Goal: Use online tool/utility

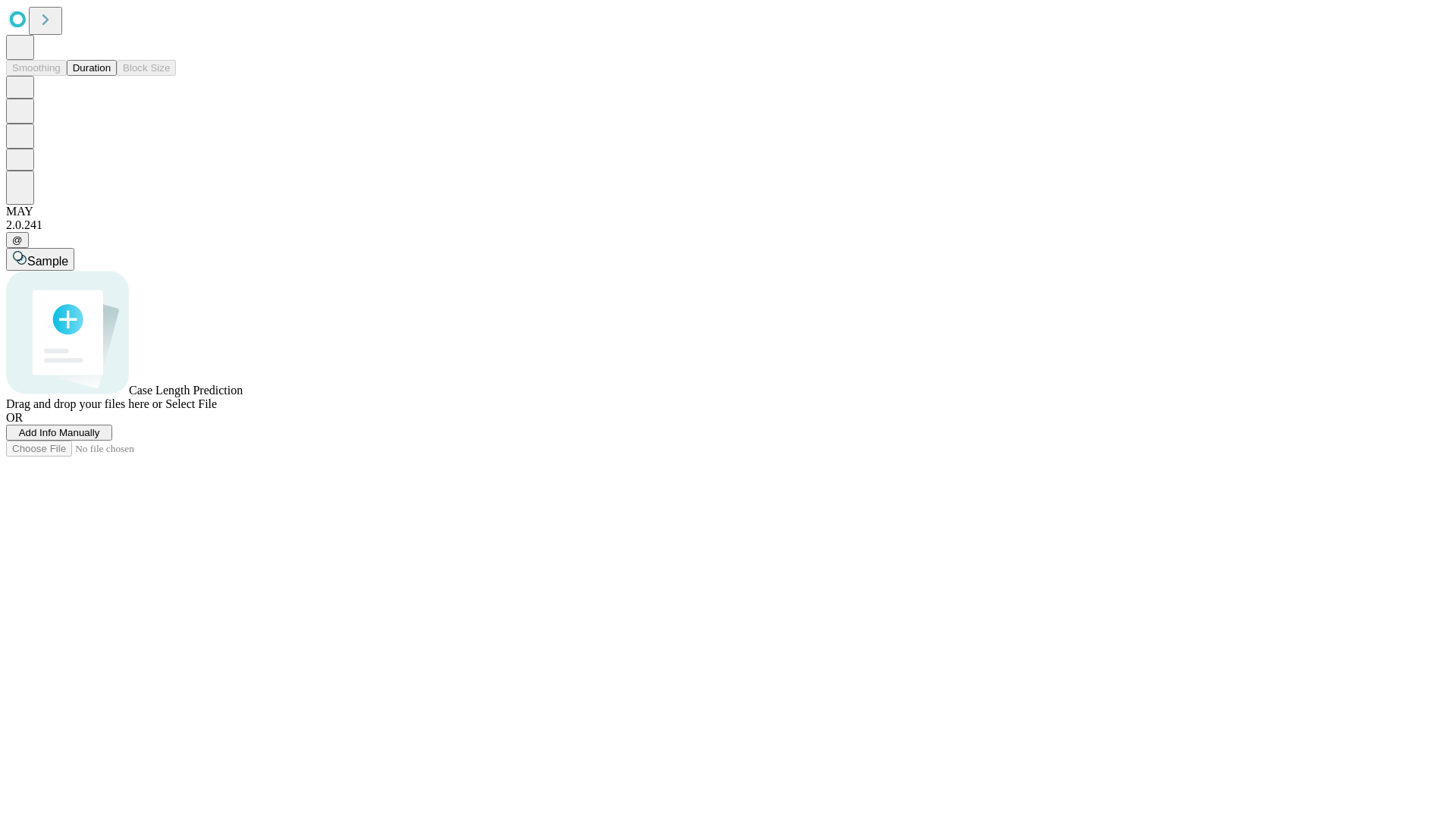
click at [111, 76] on button "Duration" at bounding box center [91, 67] width 50 height 16
click at [100, 438] on span "Add Info Manually" at bounding box center [60, 433] width 81 height 12
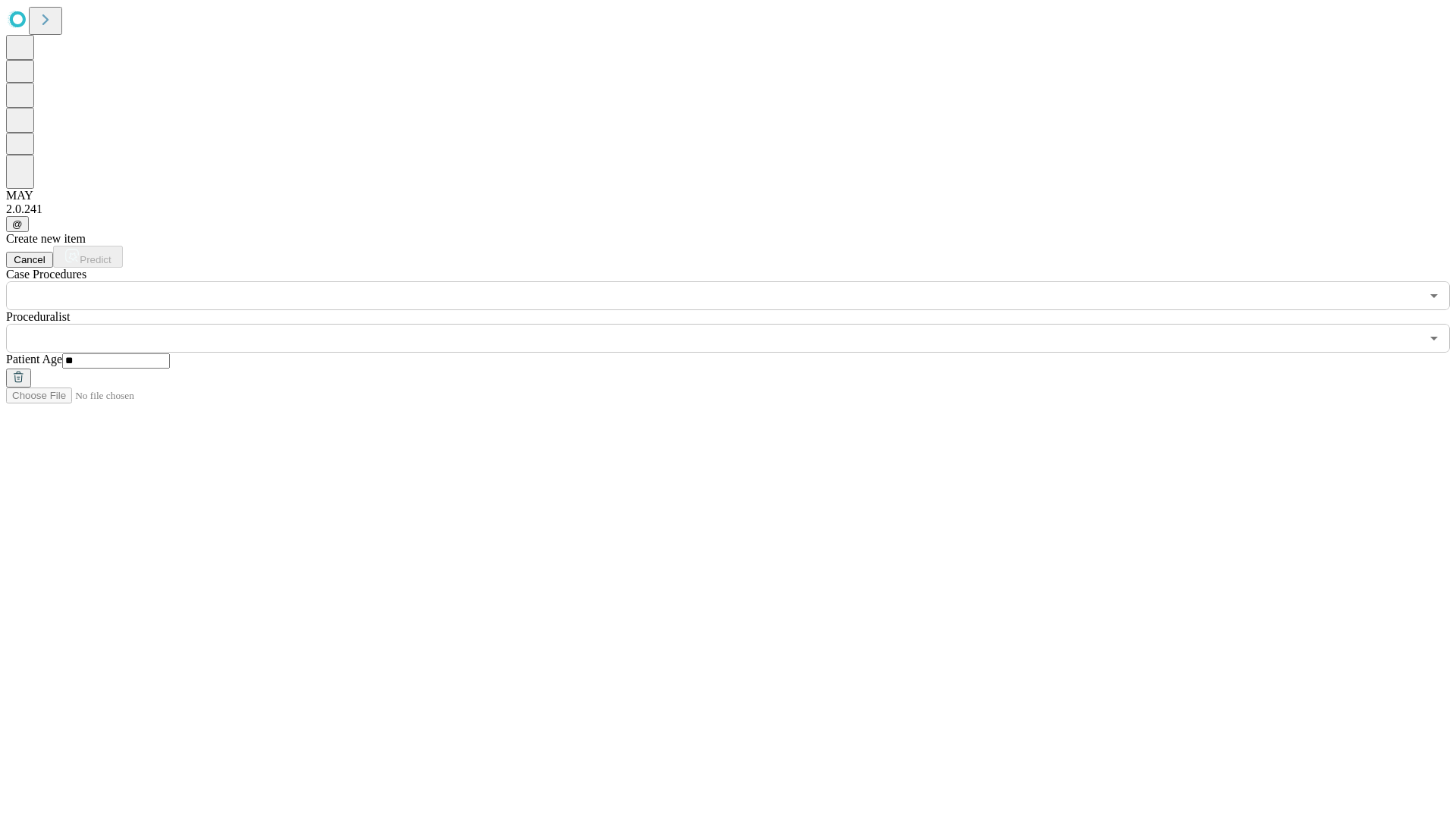
type input "**"
click at [738, 323] on input "text" at bounding box center [712, 338] width 1414 height 29
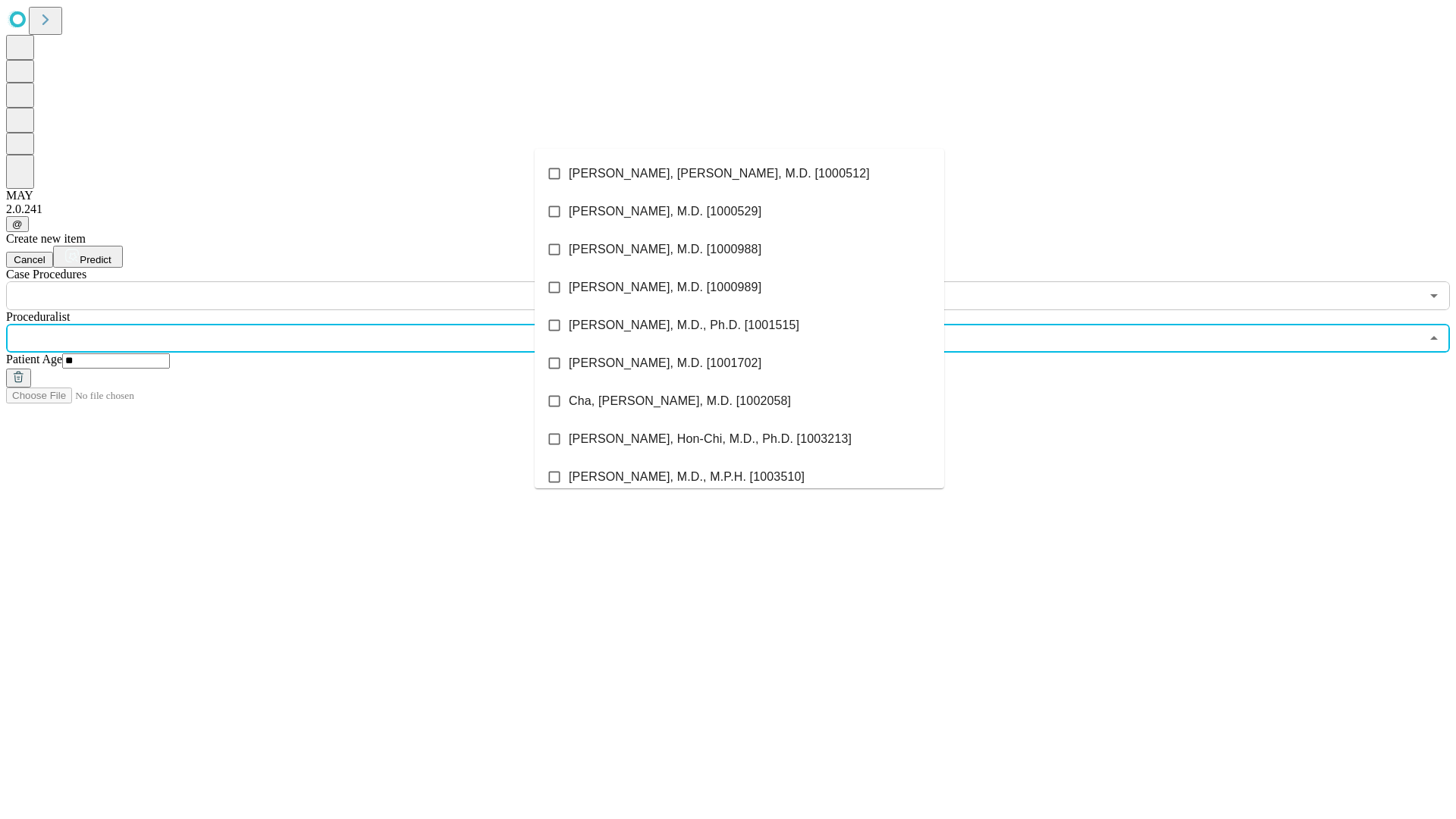
click at [739, 173] on li "[PERSON_NAME], [PERSON_NAME], M.D. [1000512]" at bounding box center [738, 173] width 409 height 38
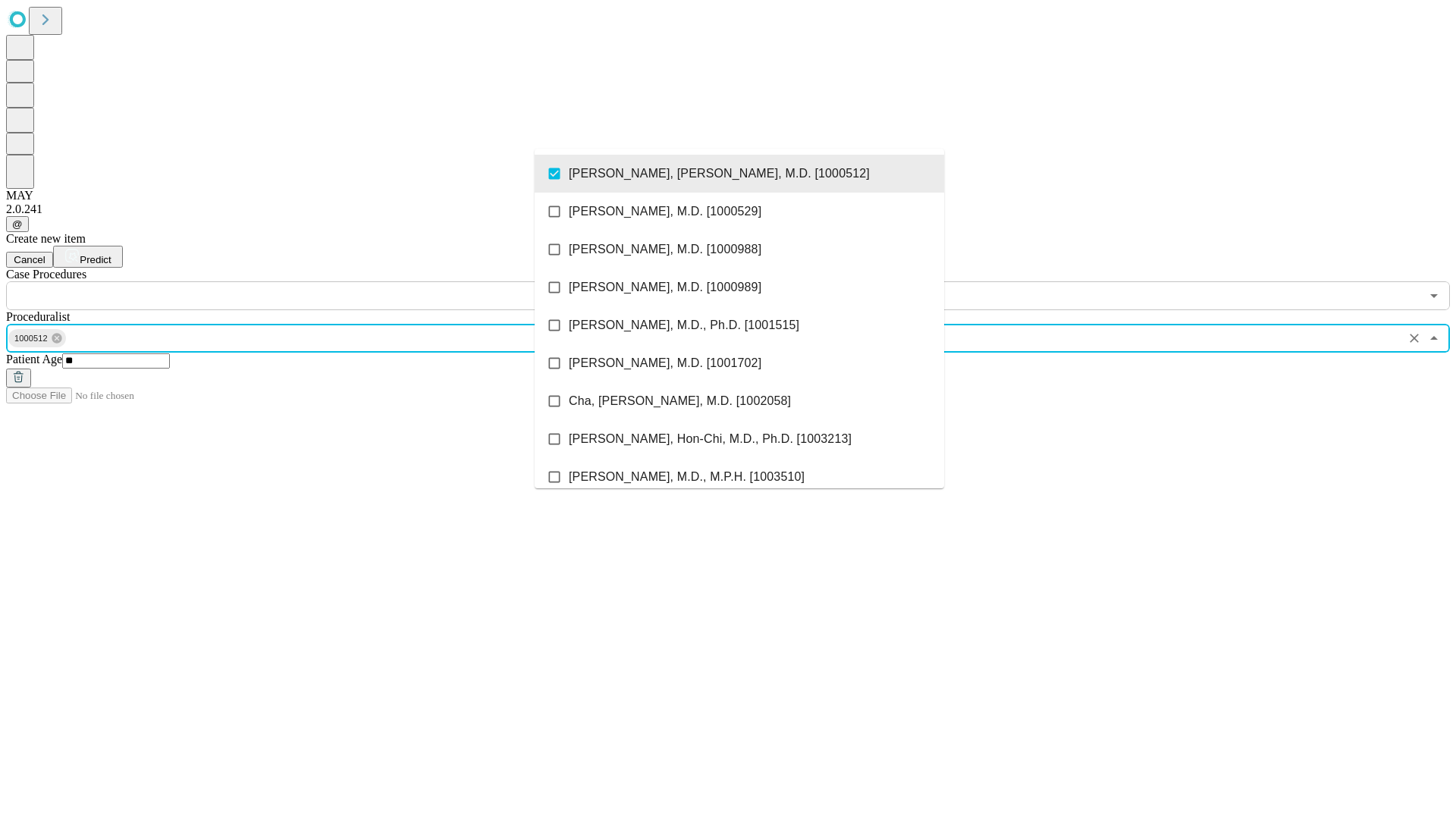
click at [319, 281] on input "text" at bounding box center [712, 295] width 1414 height 29
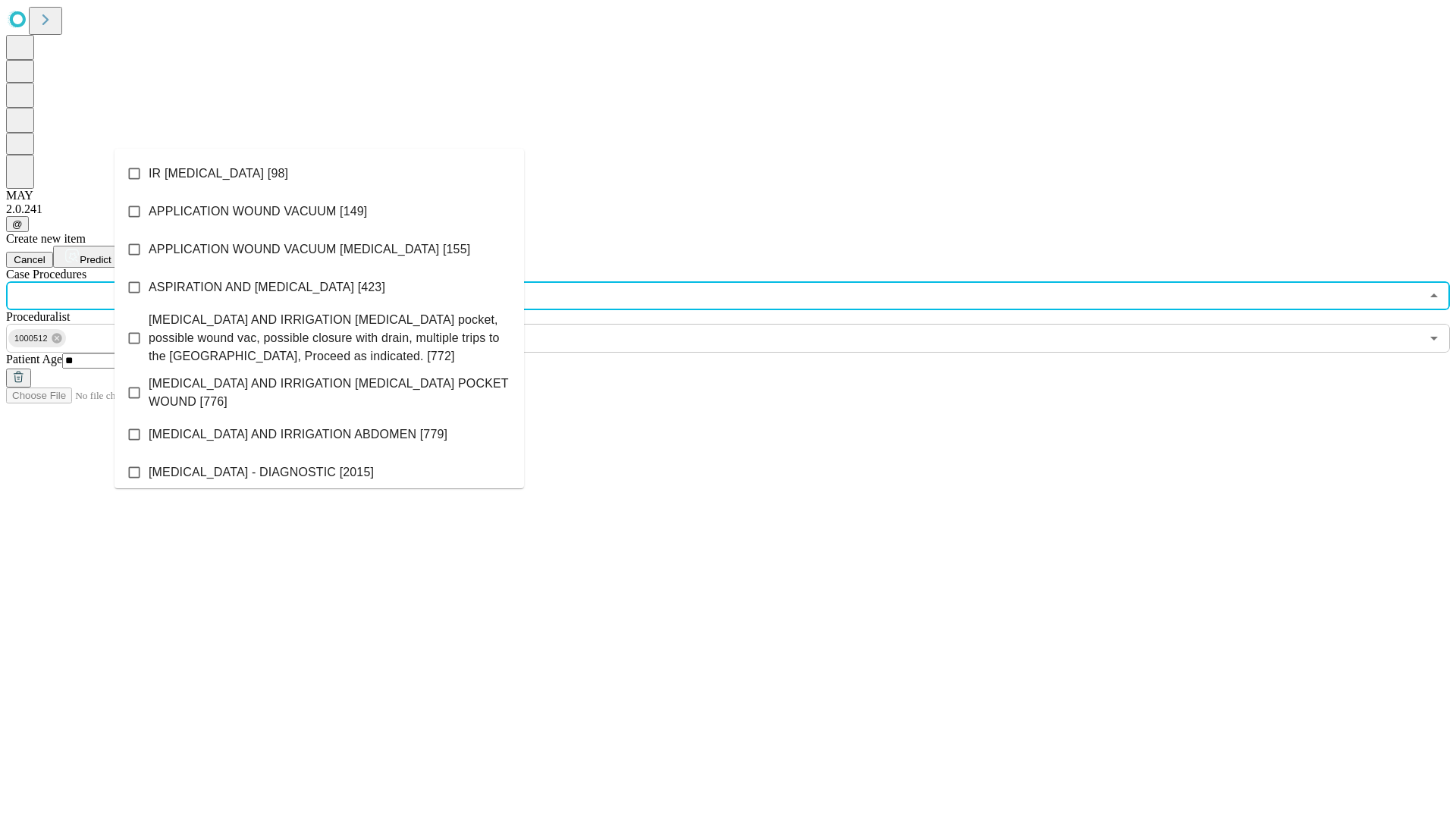
click at [319, 173] on li "IR [MEDICAL_DATA] [98]" at bounding box center [319, 173] width 409 height 38
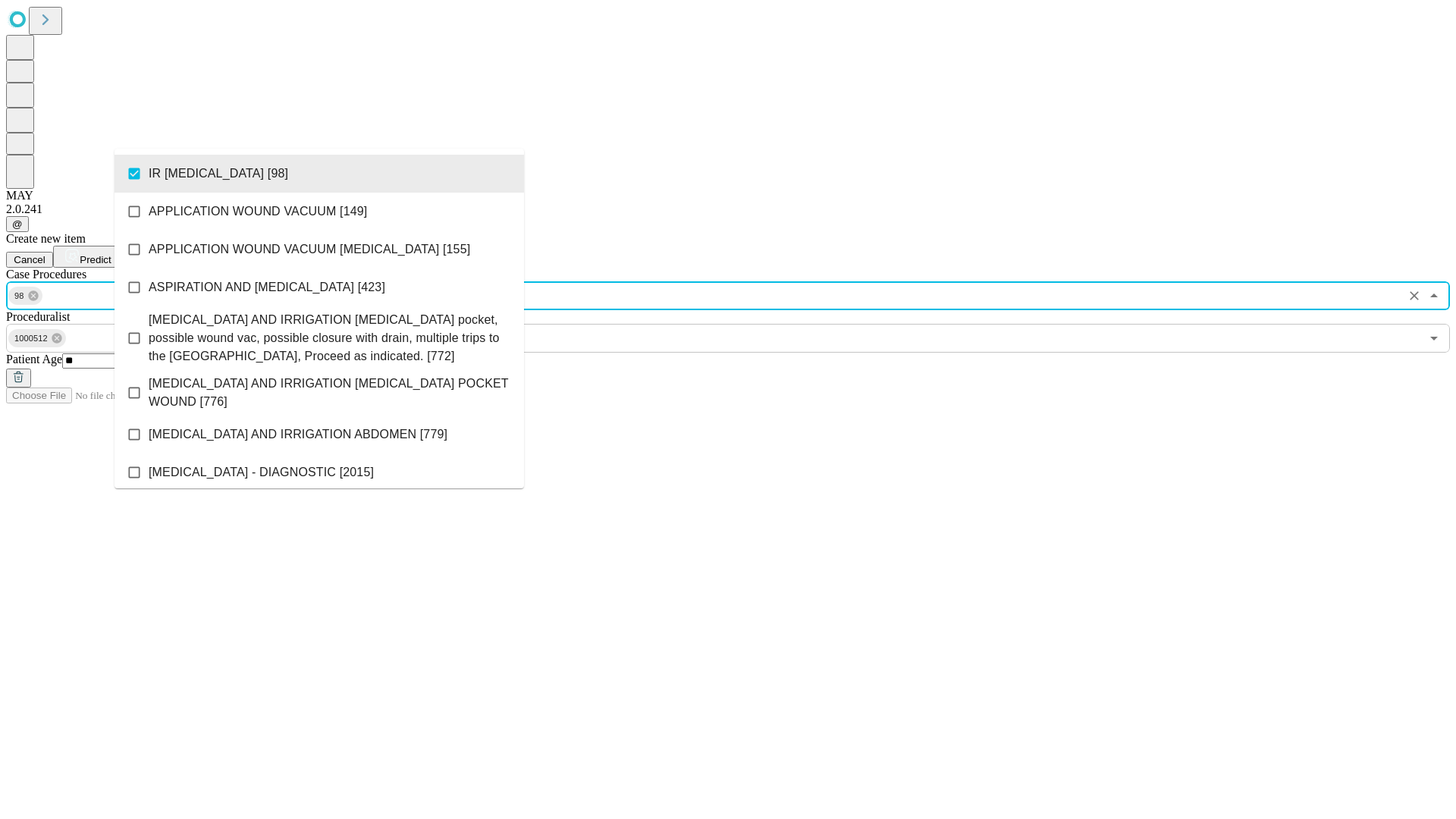
click at [111, 254] on span "Predict" at bounding box center [95, 260] width 31 height 12
